Goal: Submit feedback/report problem

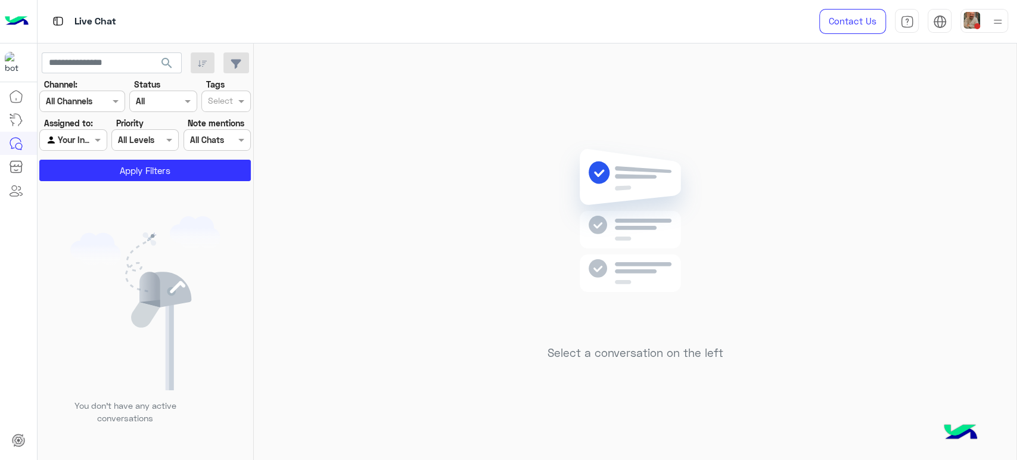
click at [995, 28] on img at bounding box center [997, 21] width 15 height 15
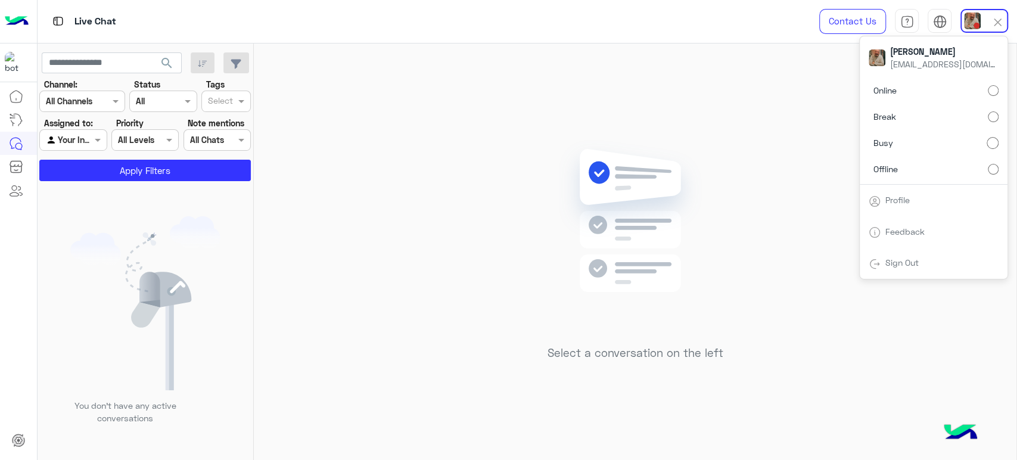
click at [955, 166] on label "Offline" at bounding box center [934, 168] width 130 height 21
